Goal: Find specific page/section

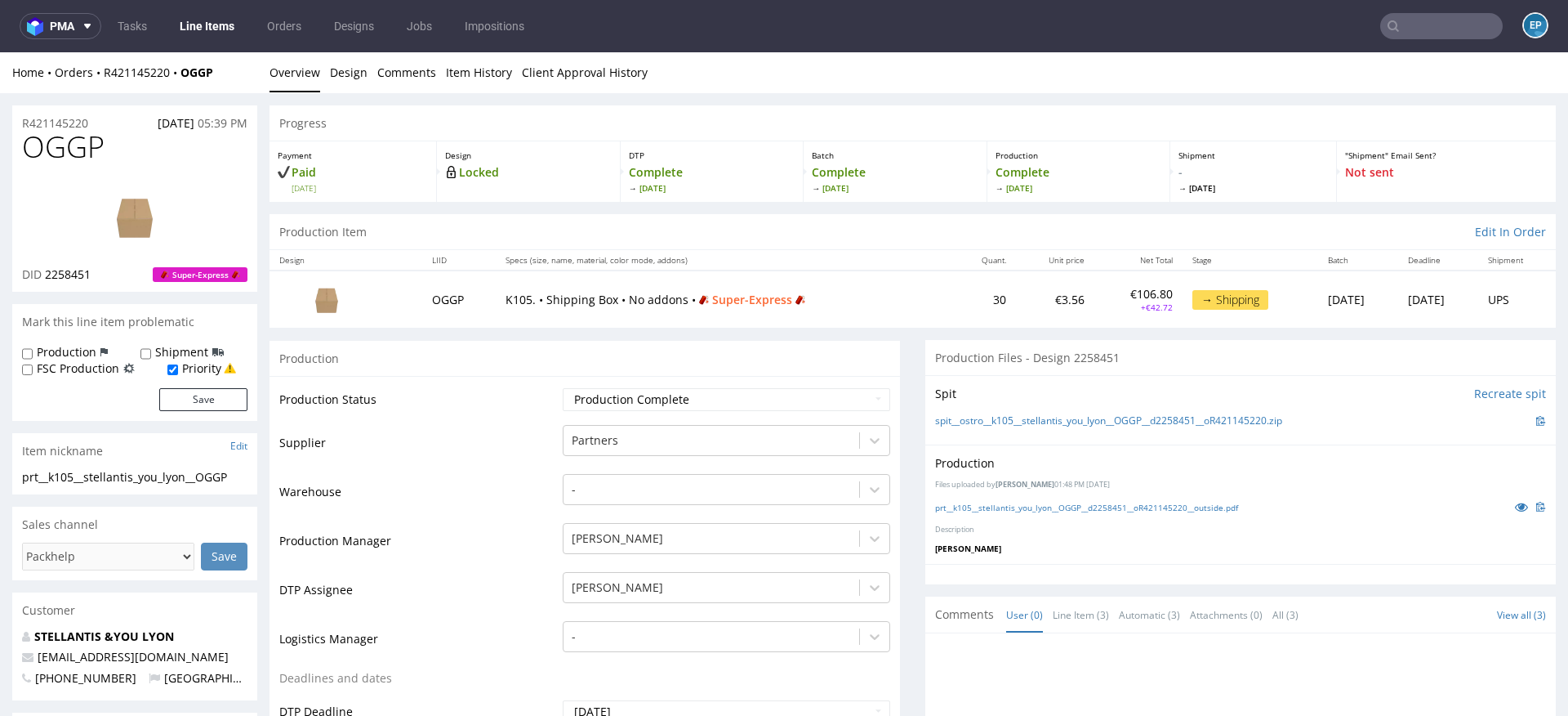
scroll to position [449, 0]
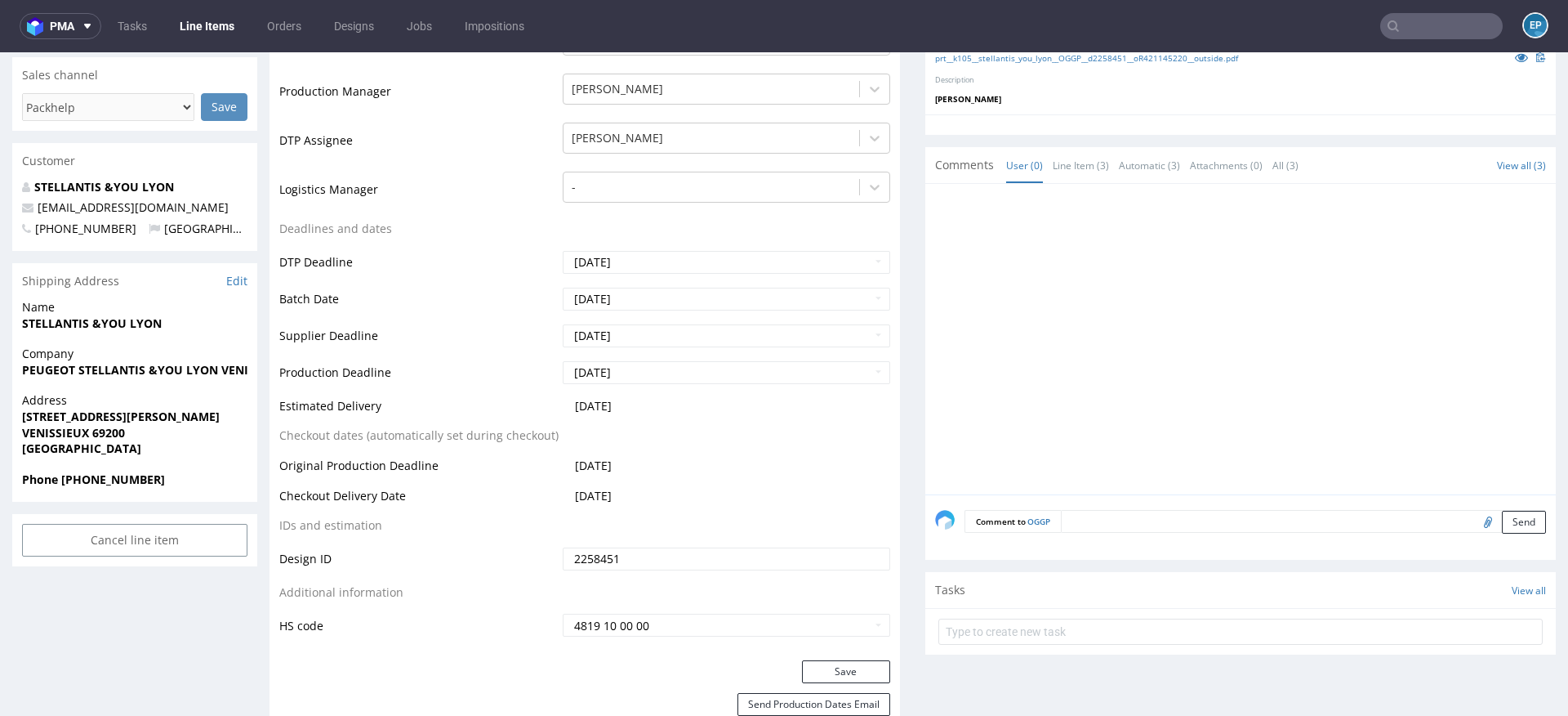
click at [1427, 20] on input "text" at bounding box center [1441, 26] width 123 height 26
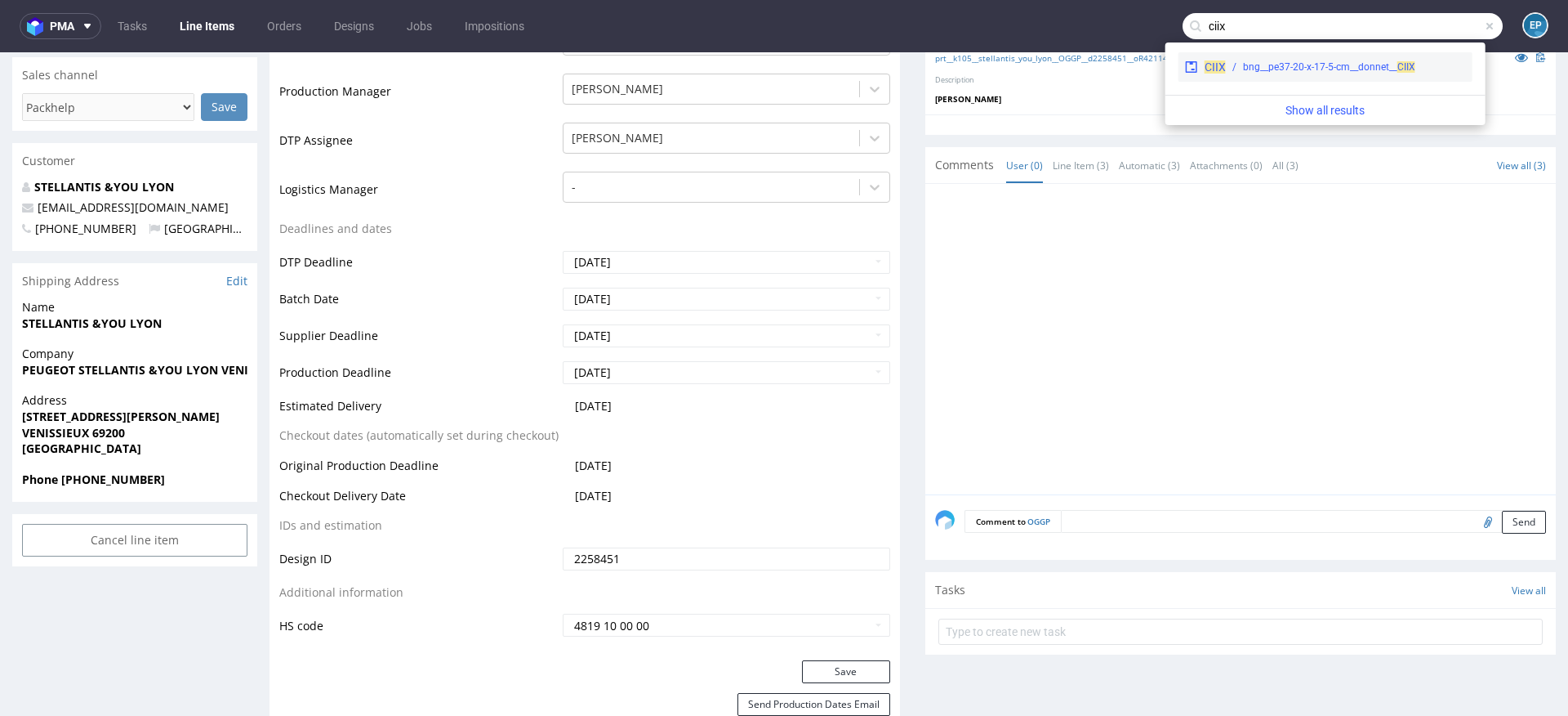
type input "ciix"
click at [1243, 71] on div "bng__pe37-20-x-17-5-cm__donnet__ CIIX" at bounding box center [1329, 67] width 173 height 15
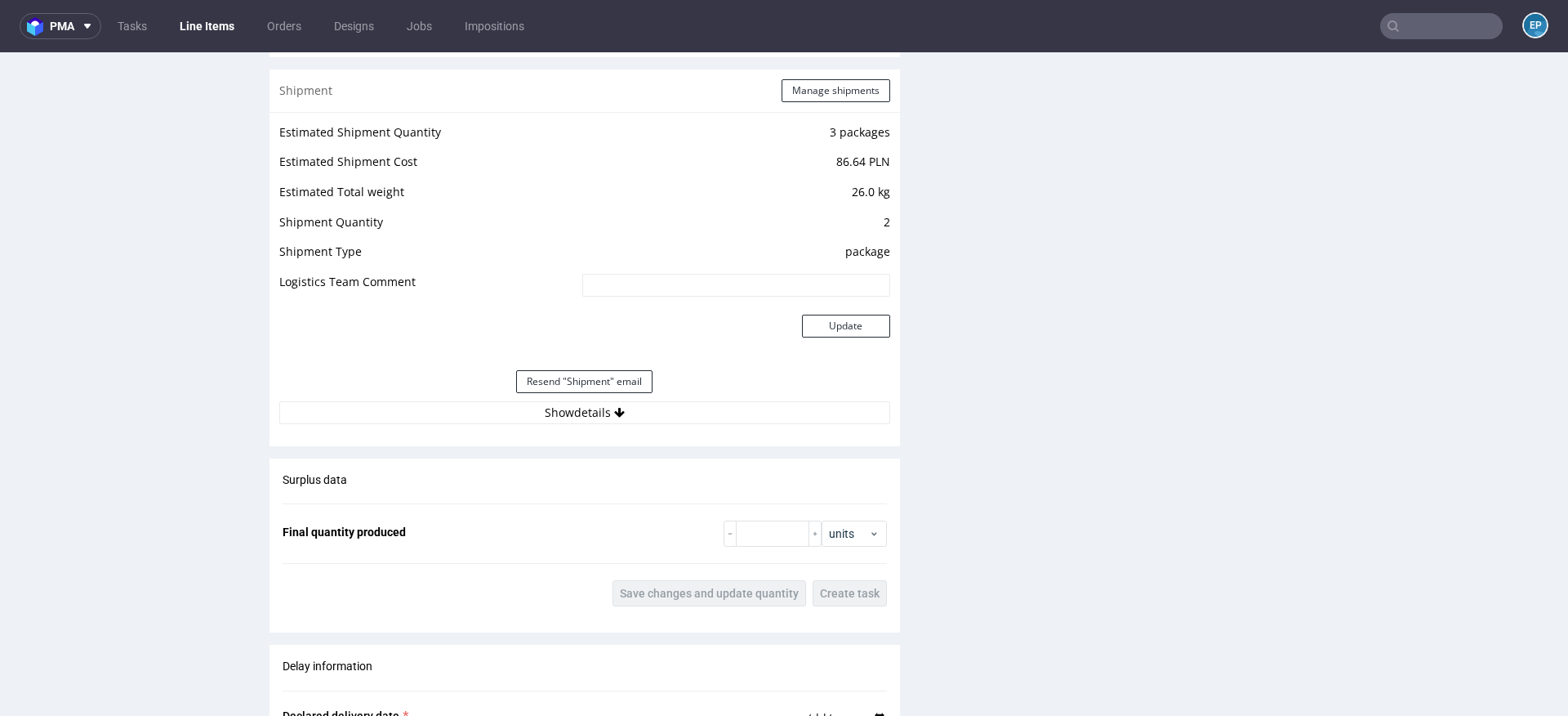
scroll to position [1658, 0]
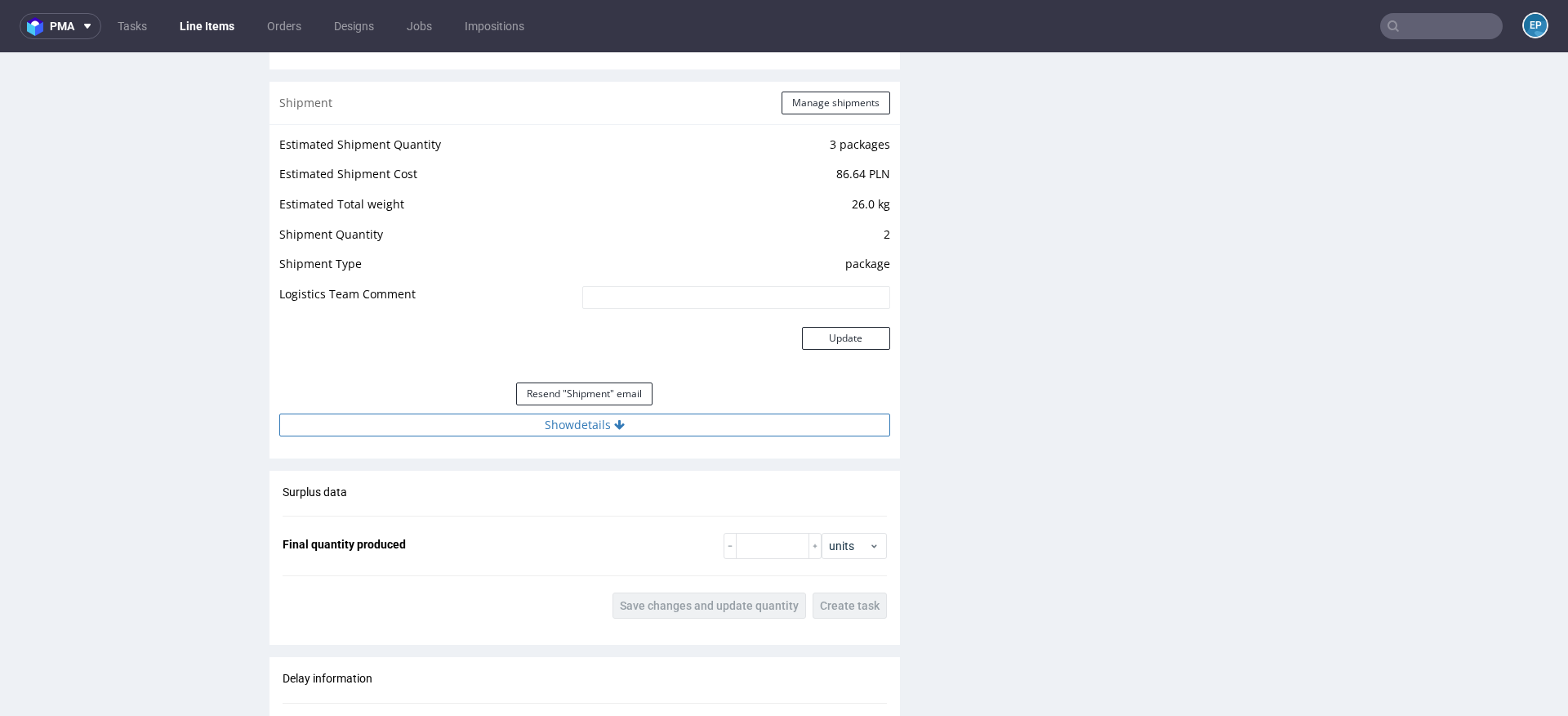
click at [680, 428] on button "Show details" at bounding box center [585, 424] width 611 height 23
